Goal: Transaction & Acquisition: Purchase product/service

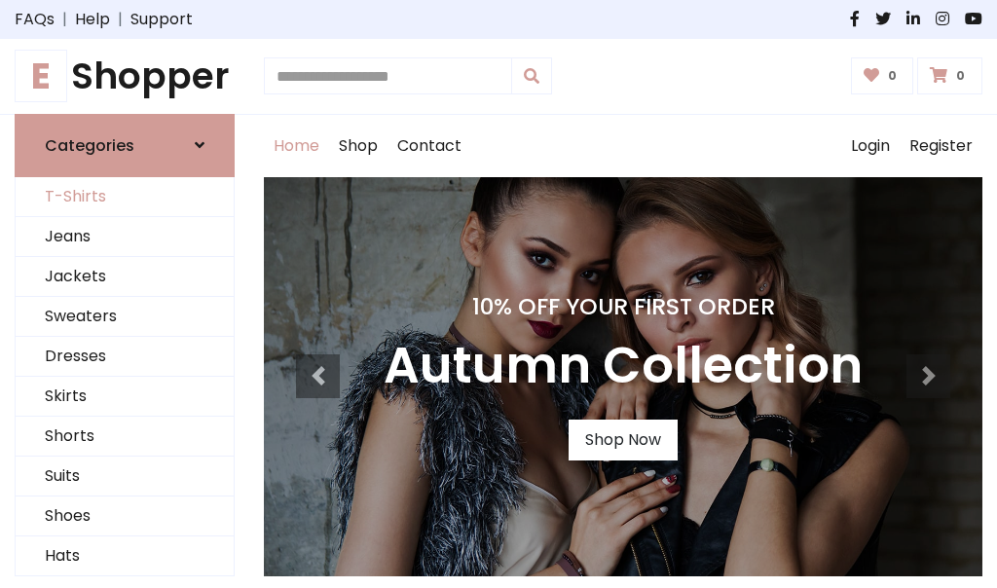
click at [125, 197] on link "T-Shirts" at bounding box center [125, 197] width 218 height 40
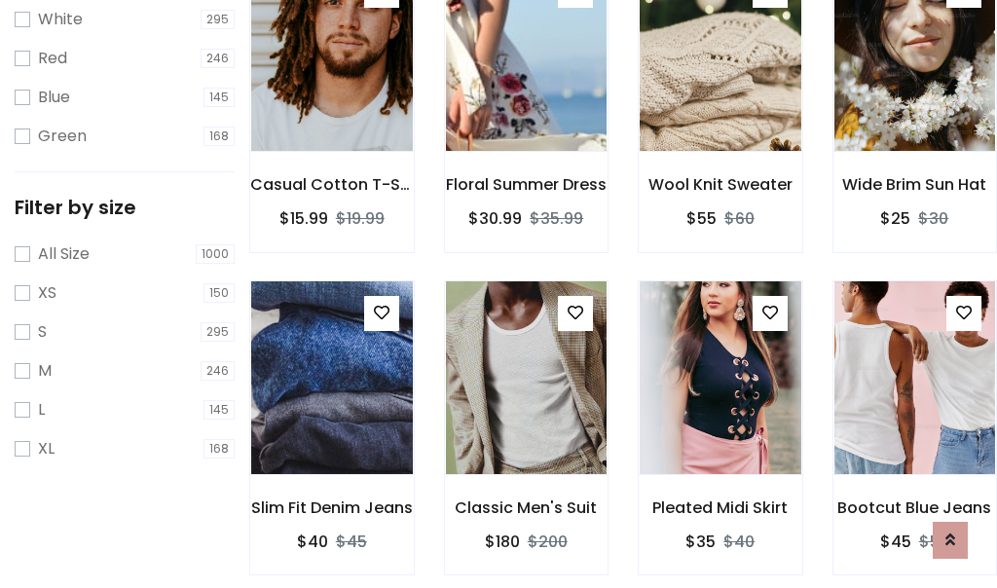
scroll to position [35, 0]
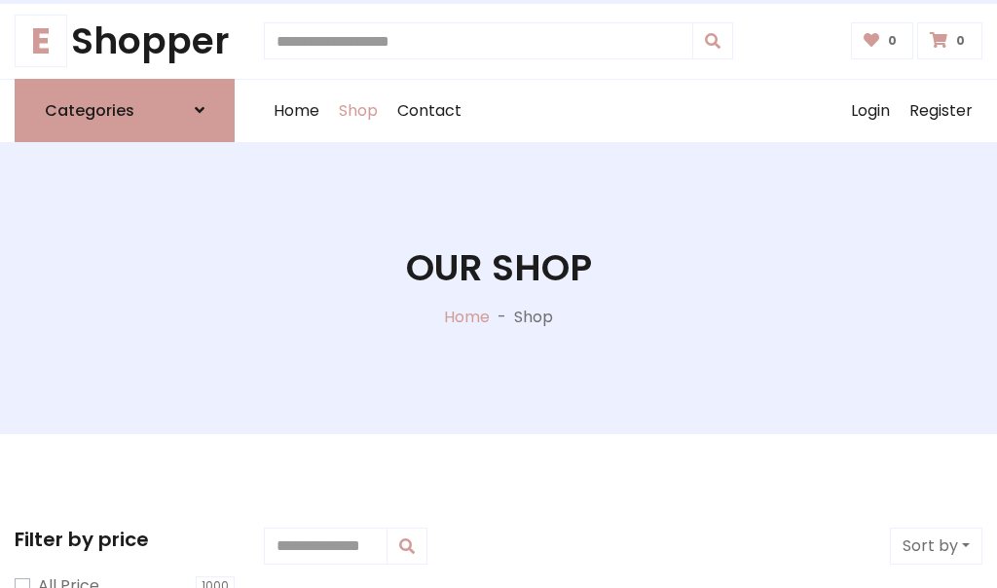
click at [498, 287] on h1 "Our Shop" at bounding box center [499, 268] width 186 height 44
click at [623, 110] on div "Home Shop Contact Log out Login Register" at bounding box center [623, 111] width 718 height 62
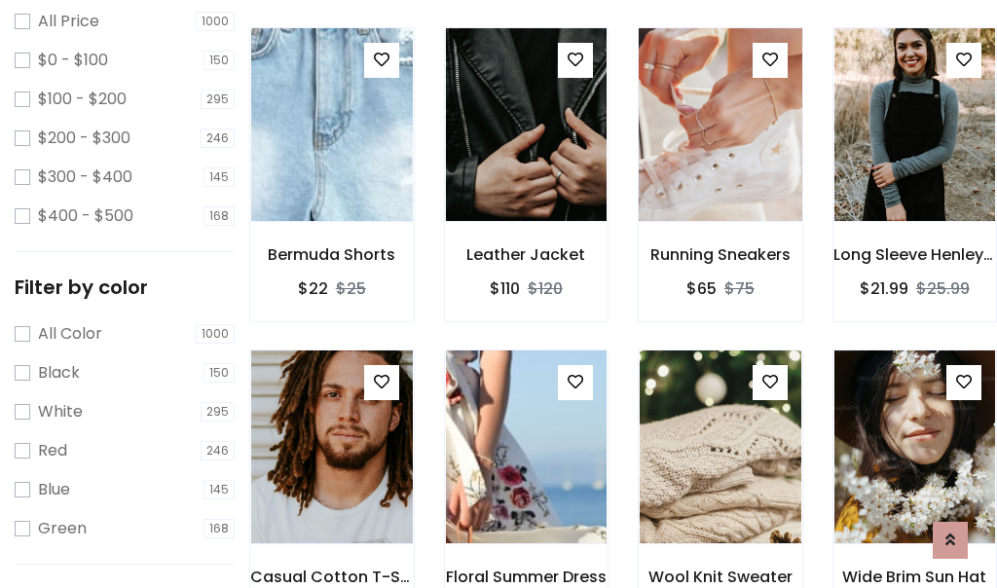
click at [719, 160] on img at bounding box center [720, 124] width 194 height 467
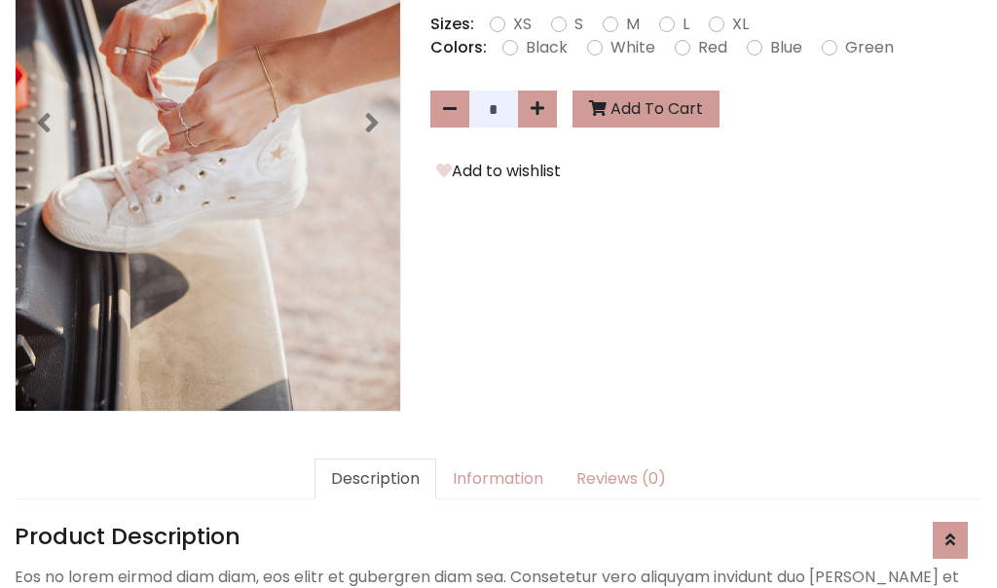
scroll to position [476, 0]
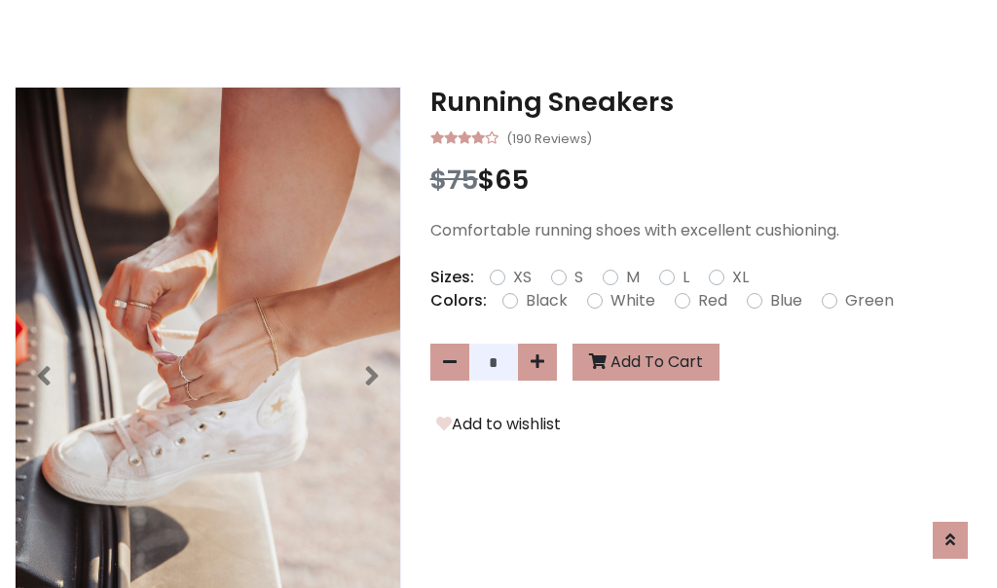
click at [706, 101] on h3 "Running Sneakers" at bounding box center [706, 102] width 552 height 31
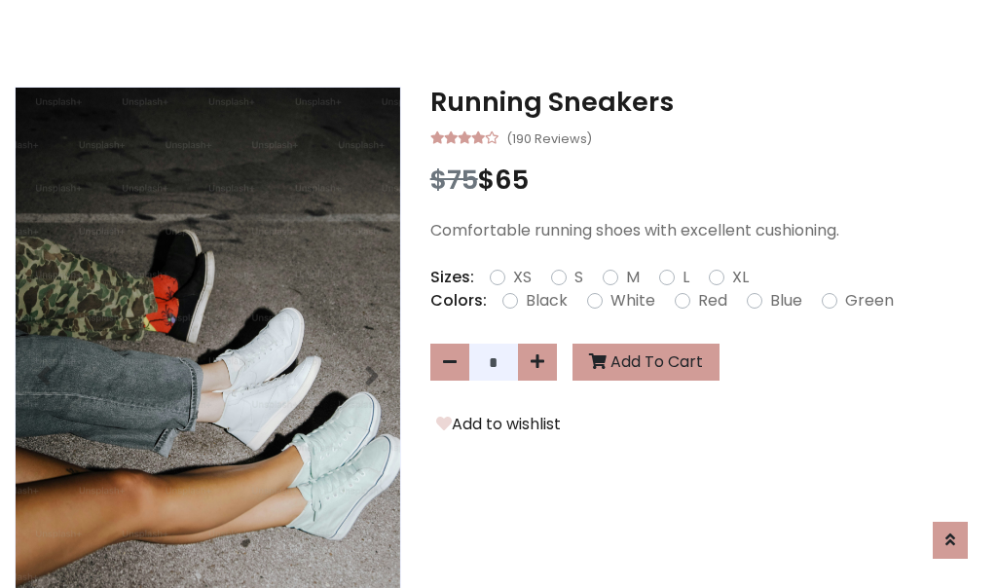
click at [706, 101] on h3 "Running Sneakers" at bounding box center [706, 102] width 552 height 31
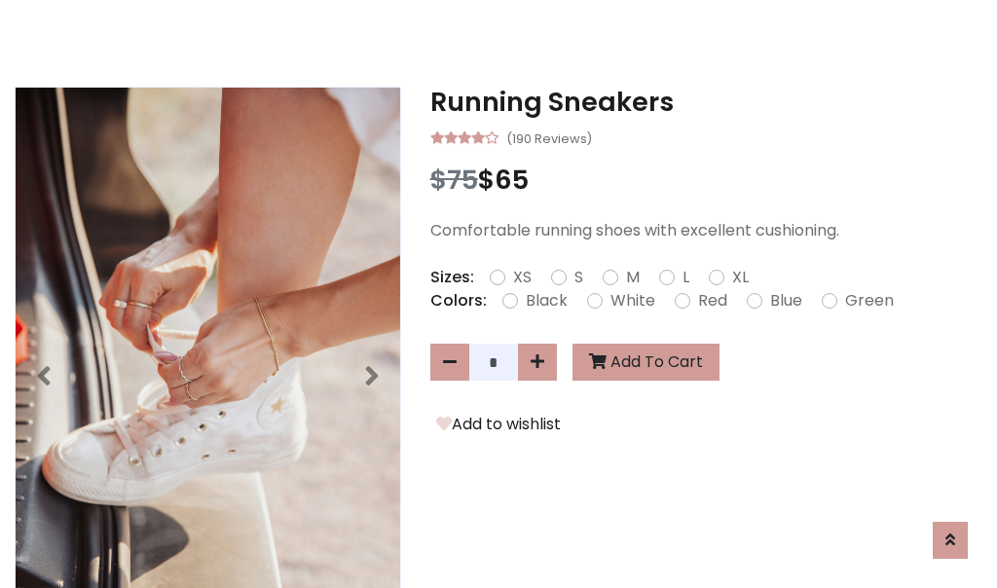
click at [706, 101] on h3 "Running Sneakers" at bounding box center [706, 102] width 552 height 31
